Goal: Task Accomplishment & Management: Manage account settings

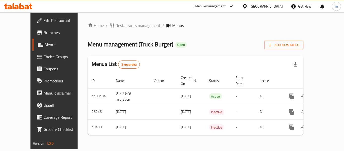
click at [44, 54] on span "Choice Groups" at bounding box center [64, 57] width 40 height 6
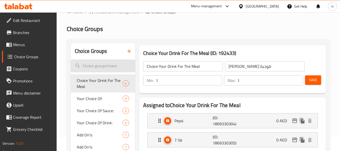
scroll to position [25, 0]
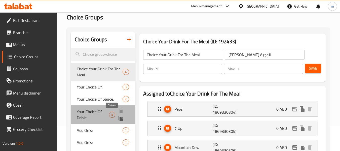
click at [111, 116] on span "4" at bounding box center [112, 114] width 6 height 5
type input "Your Choice Of Drink:"
type input "إختيارك من المشروب:"
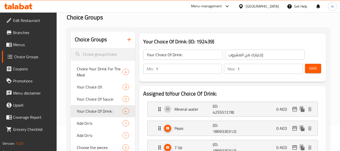
click at [251, 7] on div "[GEOGRAPHIC_DATA]" at bounding box center [262, 7] width 33 height 6
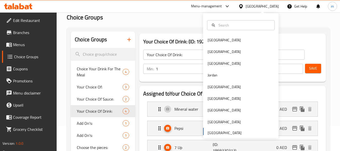
click at [218, 131] on div "[GEOGRAPHIC_DATA] [GEOGRAPHIC_DATA] [GEOGRAPHIC_DATA] [GEOGRAPHIC_DATA] [GEOGRA…" at bounding box center [241, 85] width 76 height 103
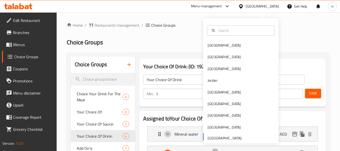
scroll to position [0, 0]
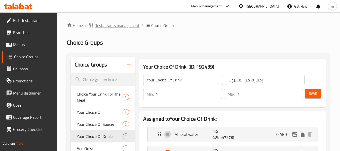
click at [119, 22] on span "Restaurants management" at bounding box center [117, 25] width 45 height 6
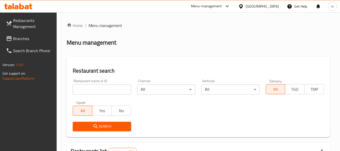
click at [33, 39] on span "Branches" at bounding box center [33, 39] width 40 height 6
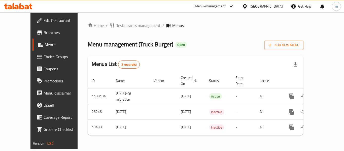
click at [44, 55] on span "Choice Groups" at bounding box center [64, 57] width 40 height 6
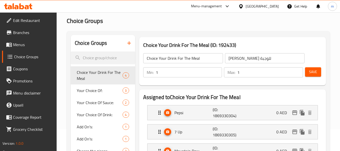
scroll to position [50, 0]
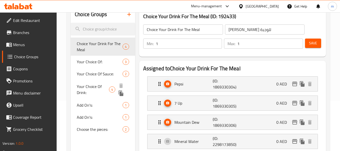
click at [106, 90] on span "Your Choice Of Drink:" at bounding box center [93, 89] width 32 height 12
type input "Your Choice Of Drink:"
type input "إختيارك من المشروب:"
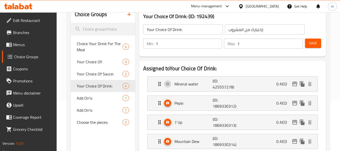
click at [243, 5] on icon at bounding box center [241, 6] width 4 height 4
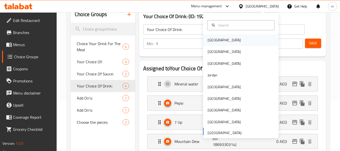
click at [236, 41] on div "[GEOGRAPHIC_DATA]" at bounding box center [241, 40] width 76 height 12
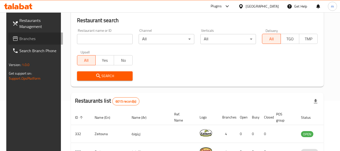
click at [33, 43] on link "Branches" at bounding box center [35, 38] width 55 height 12
